Goal: Transaction & Acquisition: Purchase product/service

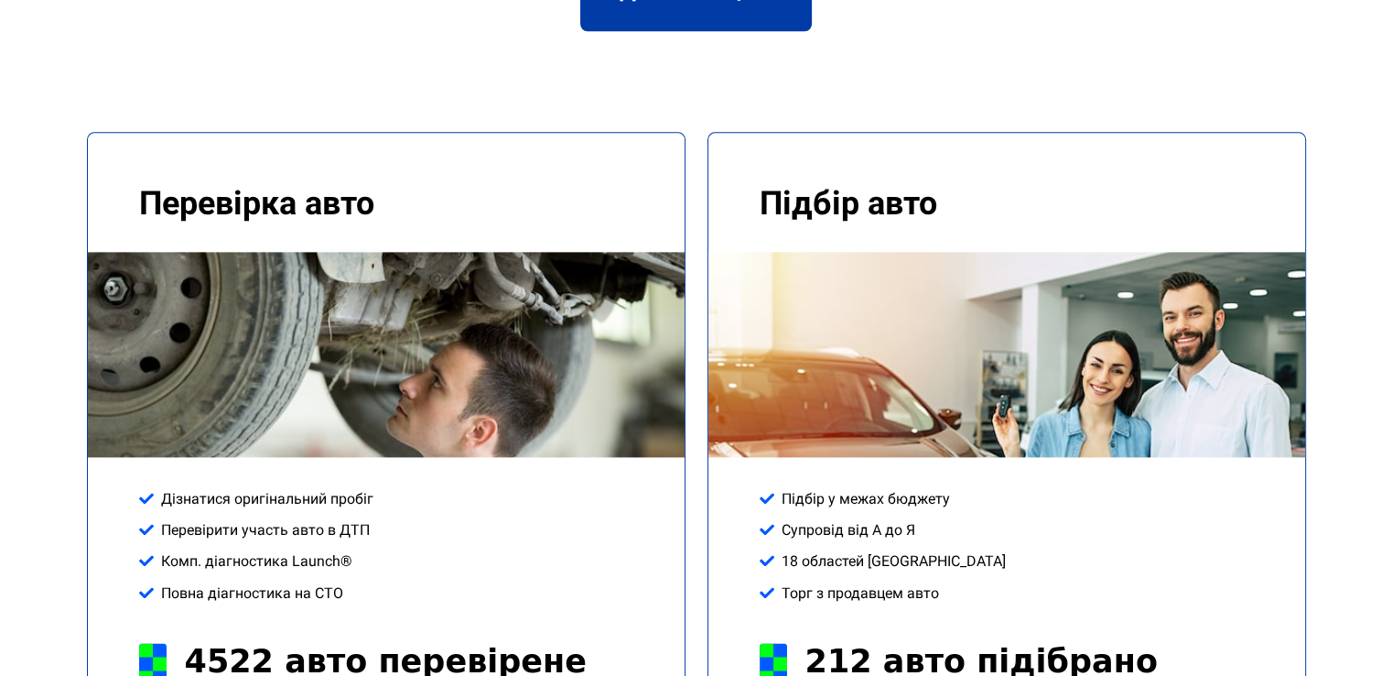
scroll to position [2529, 0]
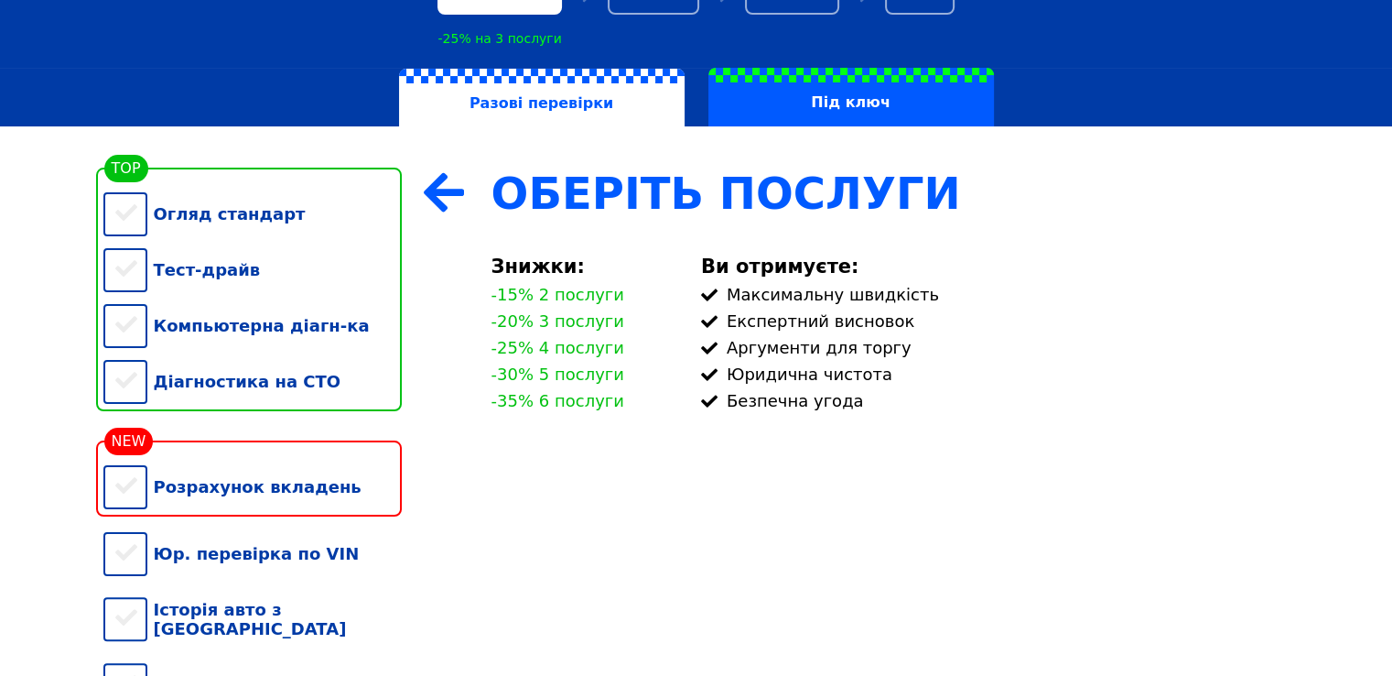
scroll to position [322, 0]
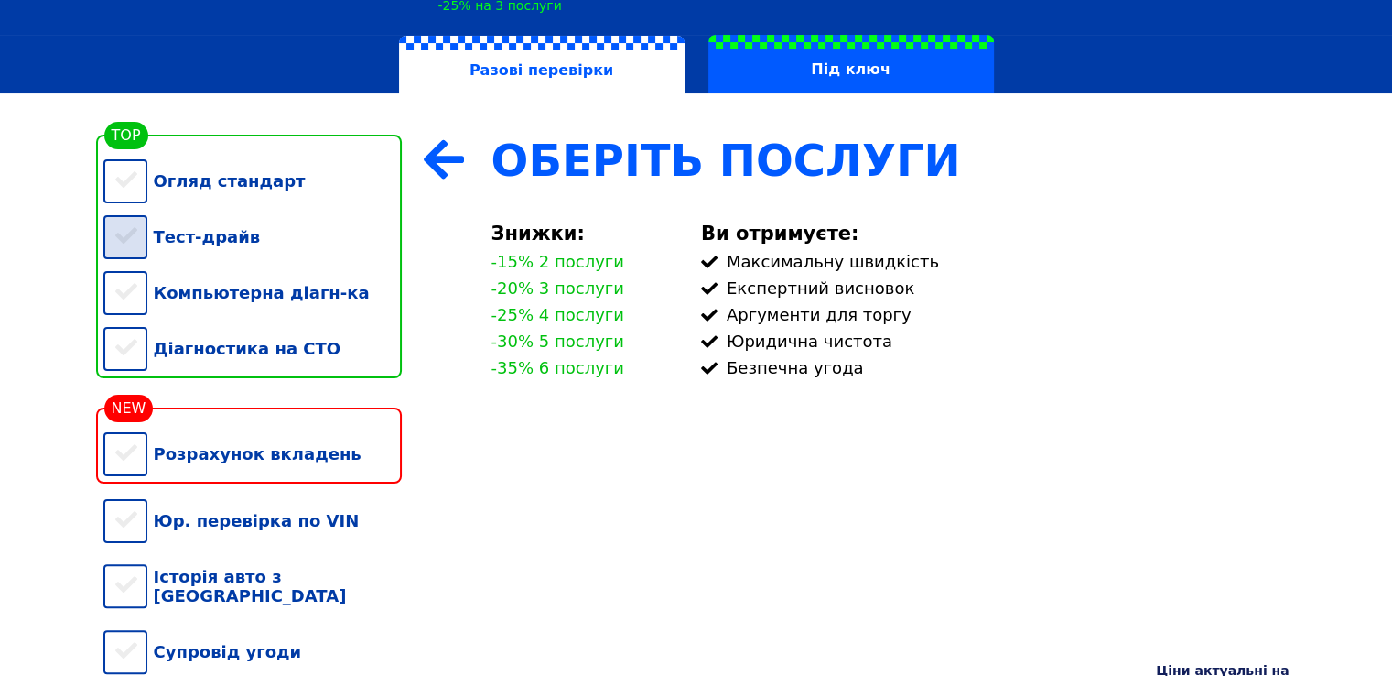
click at [124, 246] on div "Тест-драйв" at bounding box center [252, 237] width 298 height 56
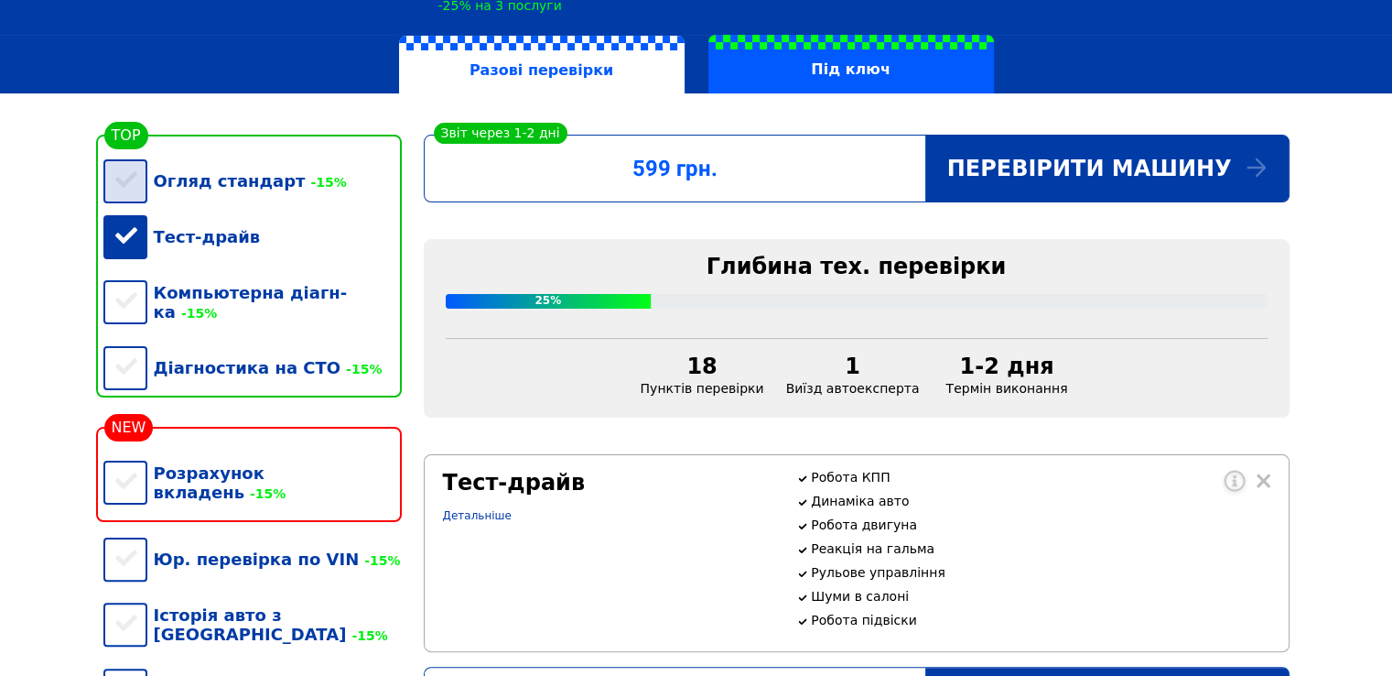
click at [119, 173] on div "Огляд стандарт -15%" at bounding box center [252, 181] width 298 height 56
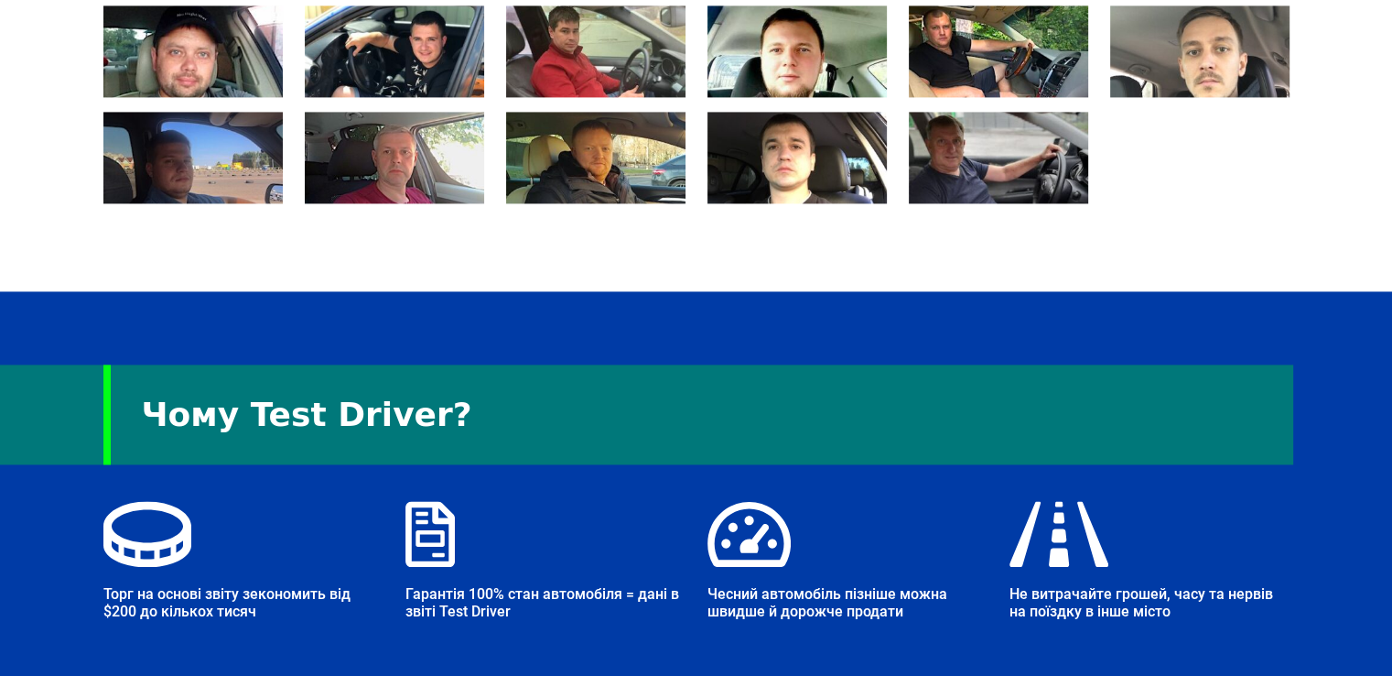
scroll to position [2743, 0]
